Goal: Information Seeking & Learning: Learn about a topic

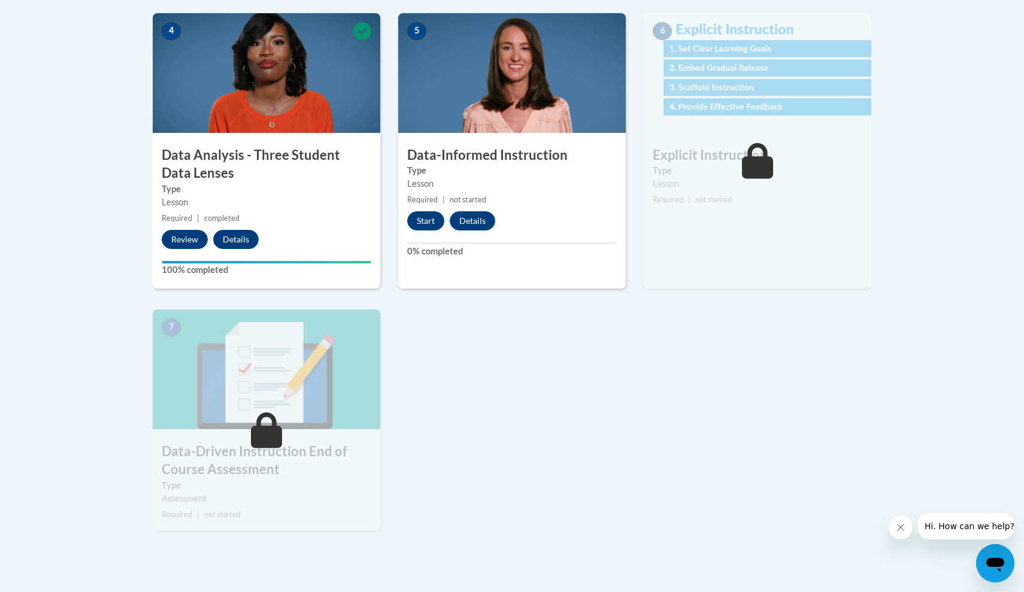
scroll to position [676, 0]
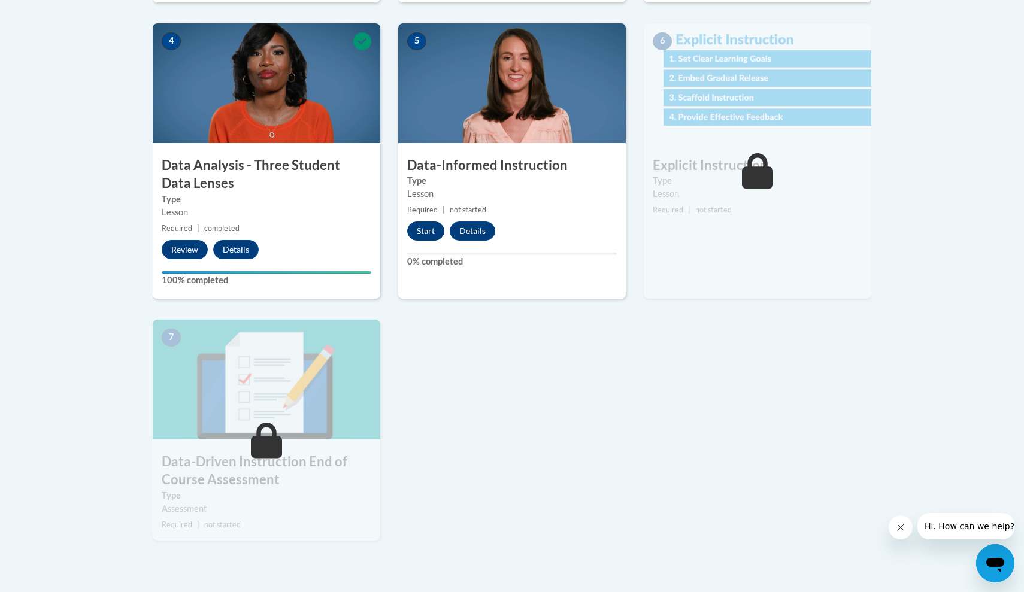
click at [416, 225] on button "Start" at bounding box center [425, 231] width 37 height 19
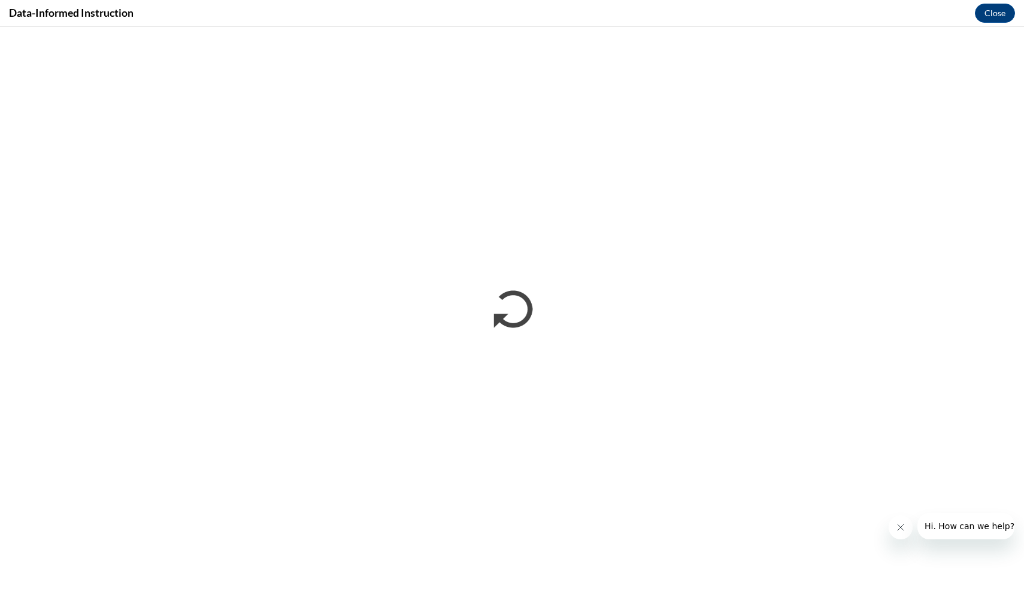
scroll to position [0, 0]
